Goal: Task Accomplishment & Management: Manage account settings

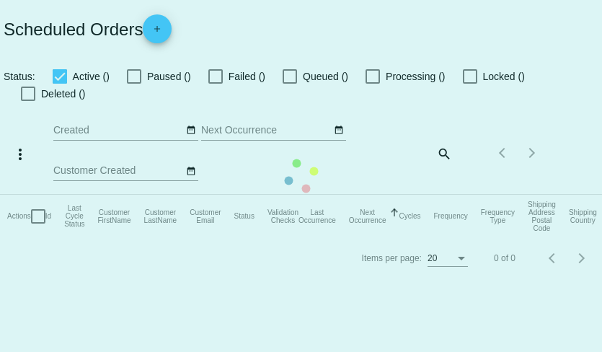
checkbox input "true"
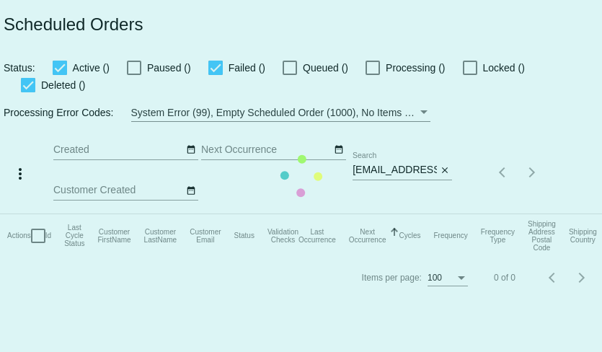
click at [422, 214] on mat-table "Actions Id Last Cycle Status Customer FirstName Customer LastName Customer Emai…" at bounding box center [313, 235] width 627 height 43
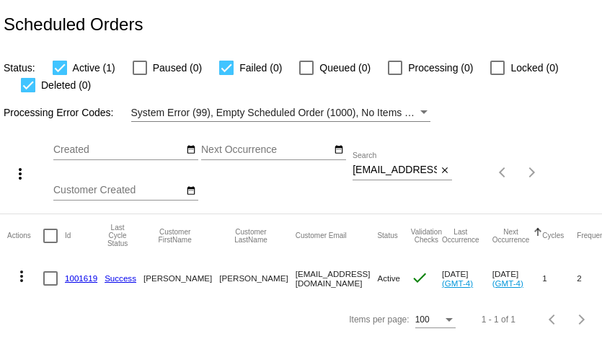
click at [422, 151] on div "more_vert Aug Jan Feb Mar [DATE]" at bounding box center [301, 168] width 602 height 92
click at [435, 174] on input "[EMAIL_ADDRESS][DOMAIN_NAME]" at bounding box center [395, 170] width 84 height 12
click at [450, 173] on button "close" at bounding box center [444, 170] width 15 height 15
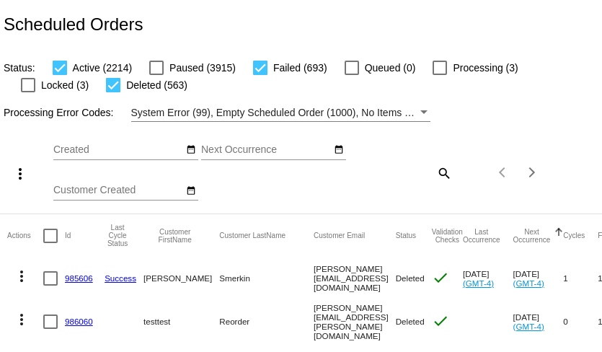
click at [439, 175] on mat-icon "search" at bounding box center [443, 173] width 17 height 22
click at [439, 175] on input "Search" at bounding box center [403, 170] width 100 height 12
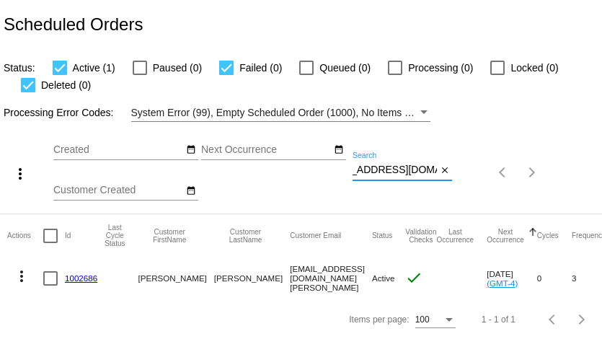
type input "[EMAIL_ADDRESS][DOMAIN_NAME][PERSON_NAME]"
click at [76, 277] on link "1002686" at bounding box center [81, 277] width 32 height 9
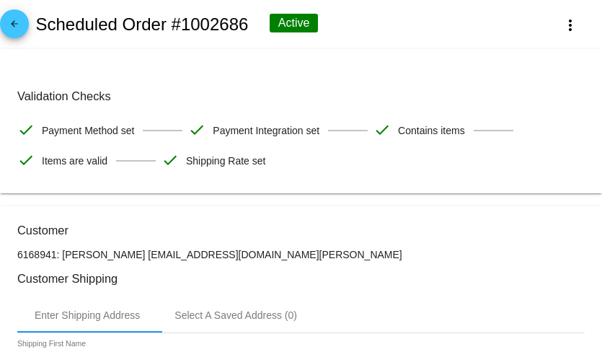
drag, startPoint x: 140, startPoint y: 256, endPoint x: 290, endPoint y: 252, distance: 150.1
click at [290, 252] on p "6168941: [PERSON_NAME] [EMAIL_ADDRESS][DOMAIN_NAME][PERSON_NAME]" at bounding box center [301, 255] width 568 height 12
copy p "[EMAIL_ADDRESS][DOMAIN_NAME][PERSON_NAME]"
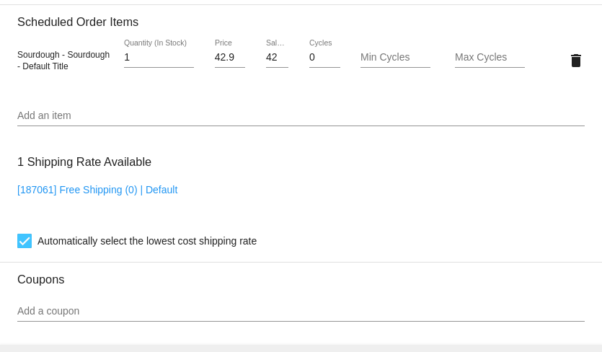
scroll to position [908, 0]
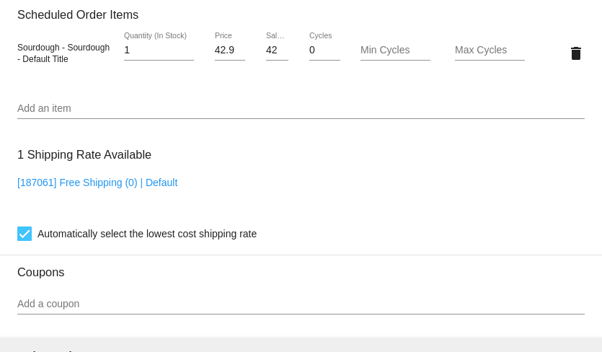
click at [162, 132] on div "Add an item" at bounding box center [301, 111] width 568 height 41
click at [165, 113] on input "Add an item" at bounding box center [301, 109] width 568 height 12
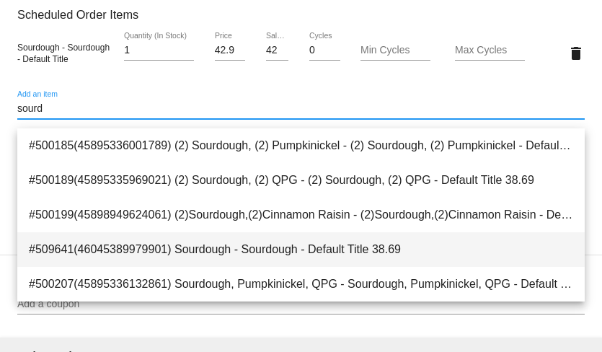
type input "sourd"
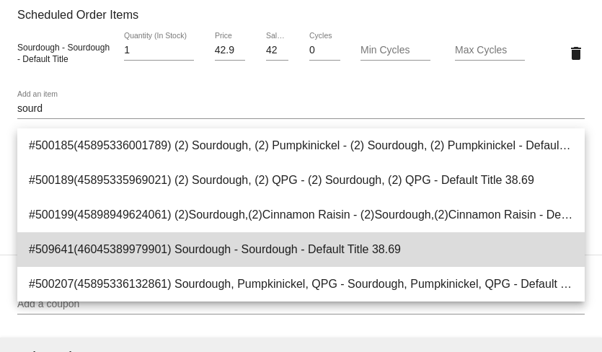
click at [175, 254] on span "#509641(46045389979901) Sourdough - Sourdough - Default Title 38.69" at bounding box center [301, 249] width 545 height 35
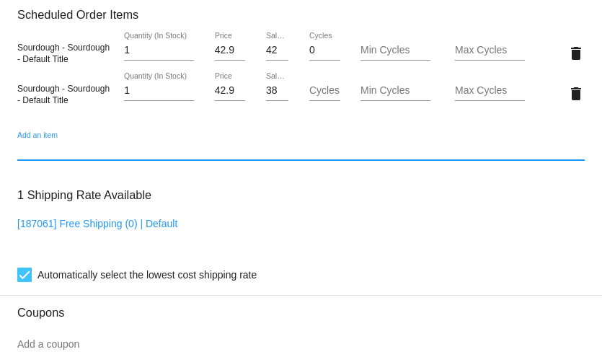
click at [277, 97] on input "38.69" at bounding box center [277, 91] width 22 height 12
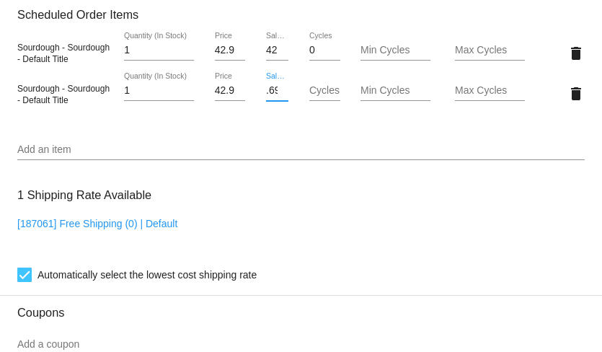
scroll to position [0, 2]
type input ".6"
type input "35.14"
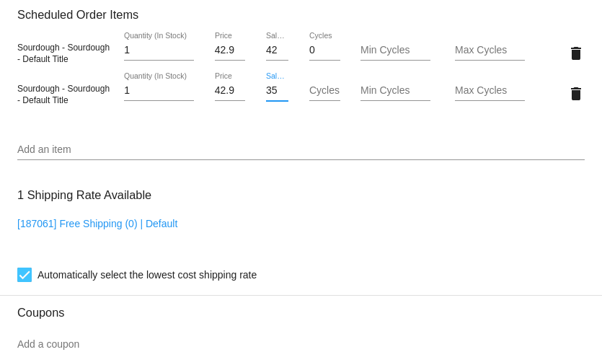
click at [281, 127] on mat-card "Customer 6168941: [PERSON_NAME] [EMAIL_ADDRESS][DOMAIN_NAME][PERSON_NAME] Custo…" at bounding box center [301, 39] width 602 height 1483
click at [575, 62] on mat-icon "delete" at bounding box center [576, 53] width 17 height 17
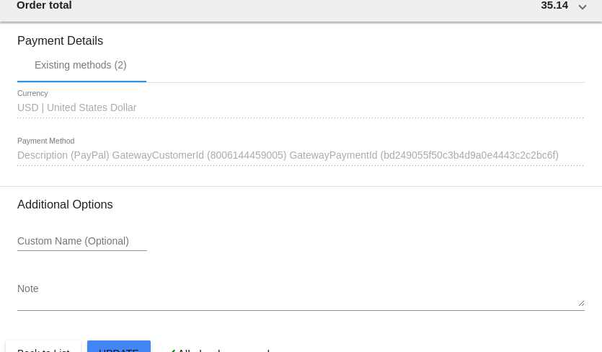
scroll to position [1308, 0]
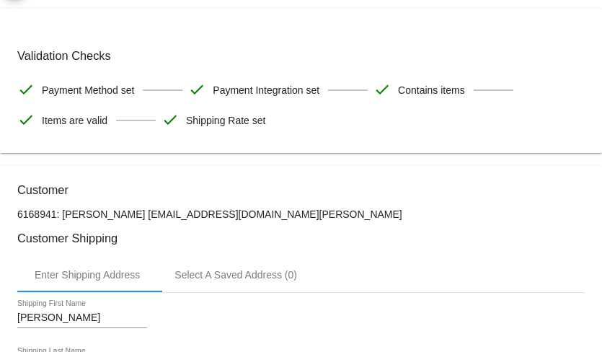
scroll to position [0, 0]
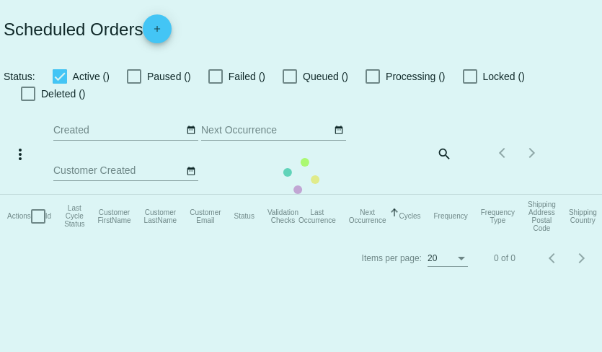
checkbox input "true"
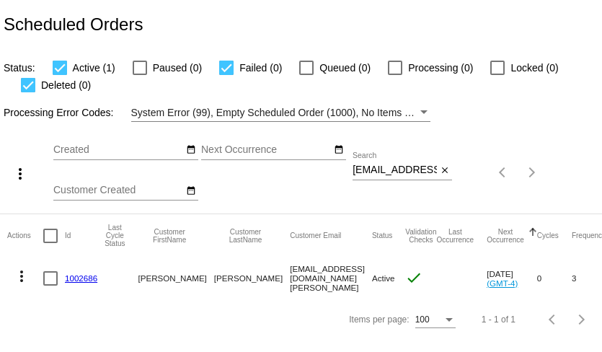
click at [18, 281] on mat-icon "more_vert" at bounding box center [21, 276] width 17 height 17
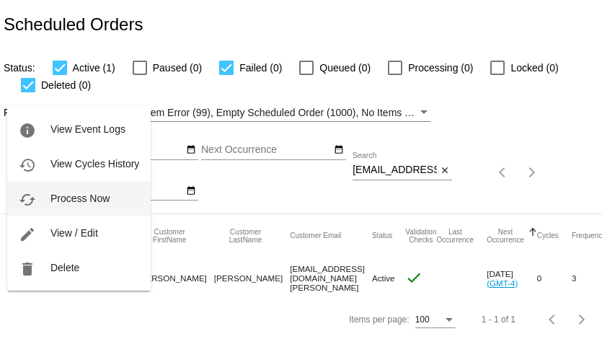
click at [75, 201] on span "Process Now" at bounding box center [79, 199] width 59 height 12
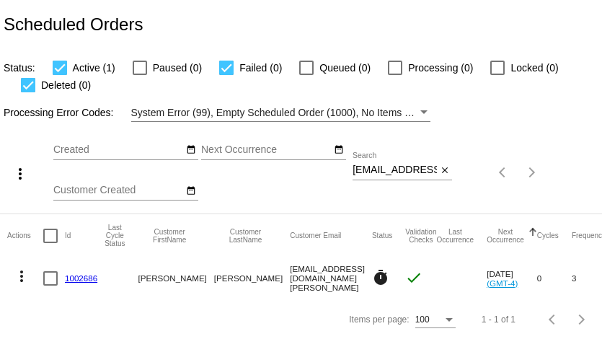
click at [384, 174] on input "[EMAIL_ADDRESS][DOMAIN_NAME][PERSON_NAME]" at bounding box center [395, 170] width 84 height 12
